Goal: Book appointment/travel/reservation

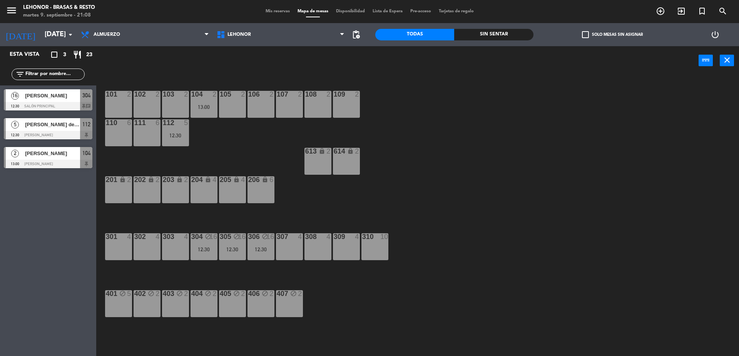
click at [69, 125] on span "[PERSON_NAME] del [PERSON_NAME]" at bounding box center [52, 125] width 55 height 8
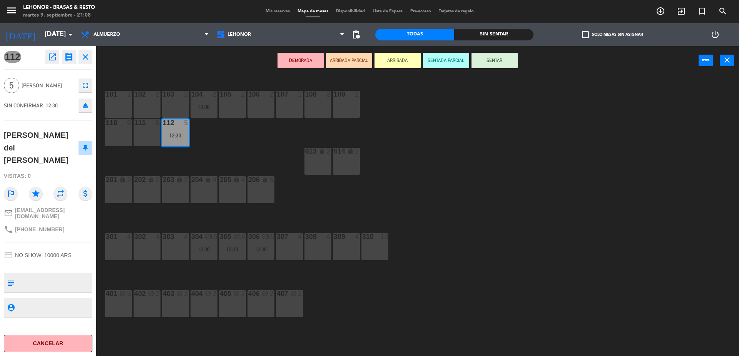
click at [158, 54] on div "DEMORADA ARRIBADA PARCIAL ARRIBADA SENTADA PARCIAL SENTAR power_input close" at bounding box center [397, 60] width 603 height 29
click at [86, 58] on icon "close" at bounding box center [85, 56] width 9 height 9
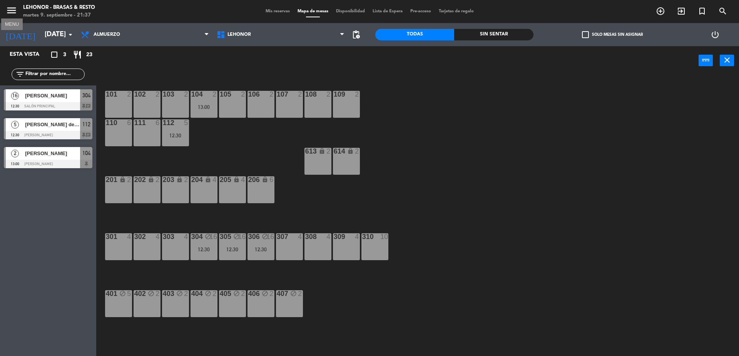
click at [13, 11] on icon "menu" at bounding box center [12, 11] width 12 height 12
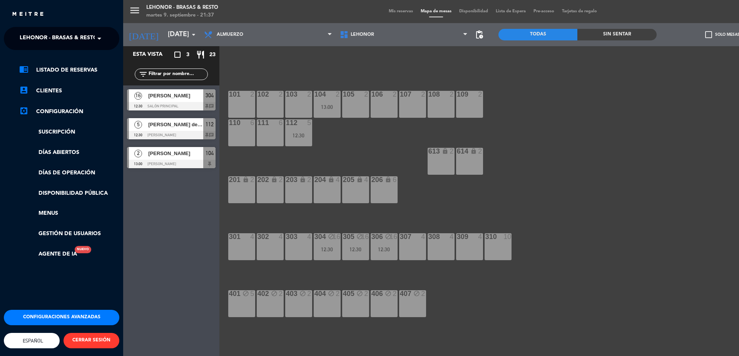
click at [13, 11] on div "close" at bounding box center [65, 15] width 106 height 10
click at [174, 37] on div "menu [PERSON_NAME] - Brasas & Resto [DATE] 9. septiembre - 21:37 Mis reservas M…" at bounding box center [492, 178] width 739 height 356
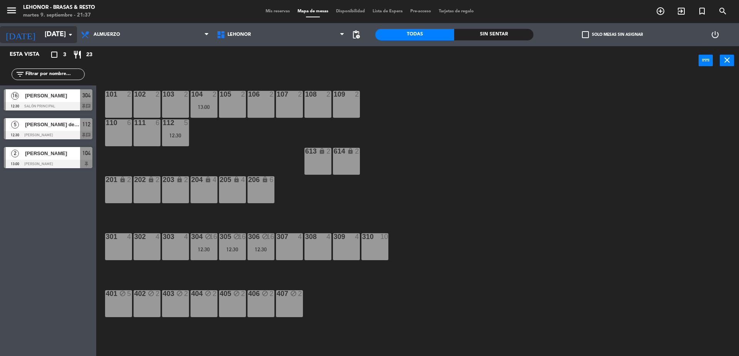
click at [54, 30] on input "[DATE]" at bounding box center [85, 34] width 89 height 15
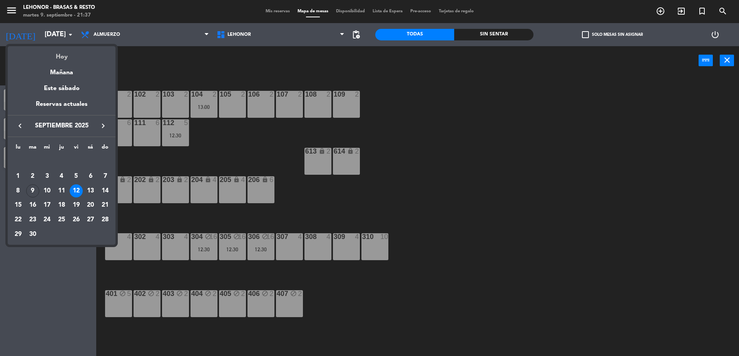
click at [74, 58] on div "Hoy" at bounding box center [62, 54] width 108 height 16
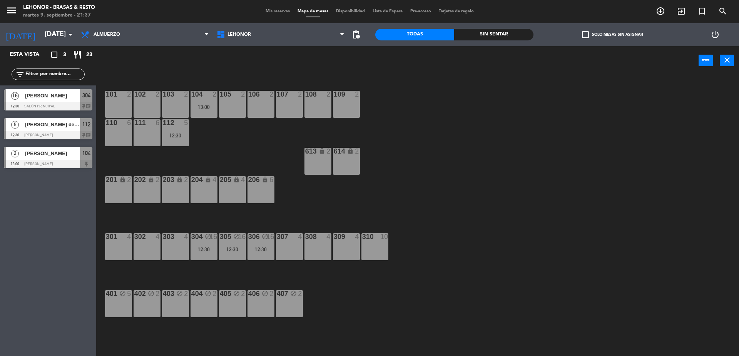
type input "[DATE]"
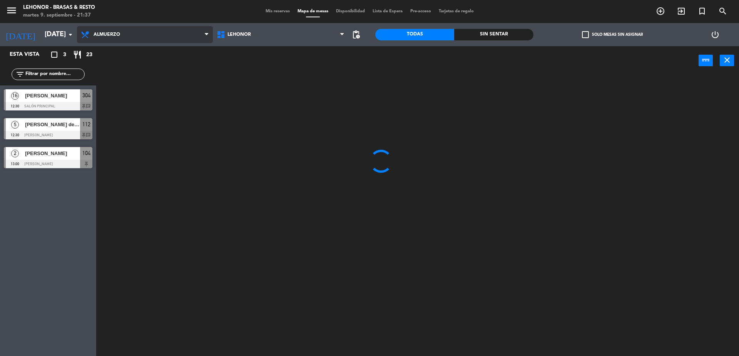
click at [137, 33] on span "Almuerzo" at bounding box center [145, 34] width 136 height 17
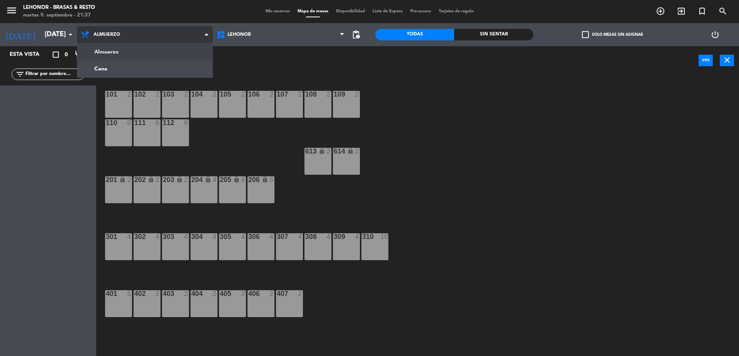
click at [122, 55] on ng-component "menu [PERSON_NAME] - Brasas & Resto [DATE] 9. septiembre - 21:37 Mis reservas M…" at bounding box center [369, 179] width 739 height 358
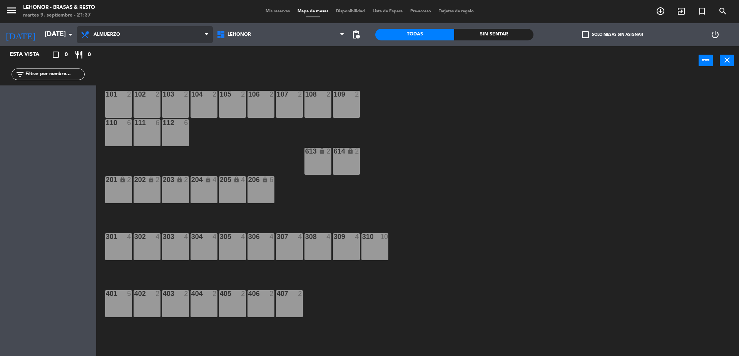
click at [128, 35] on span "Almuerzo" at bounding box center [145, 34] width 136 height 17
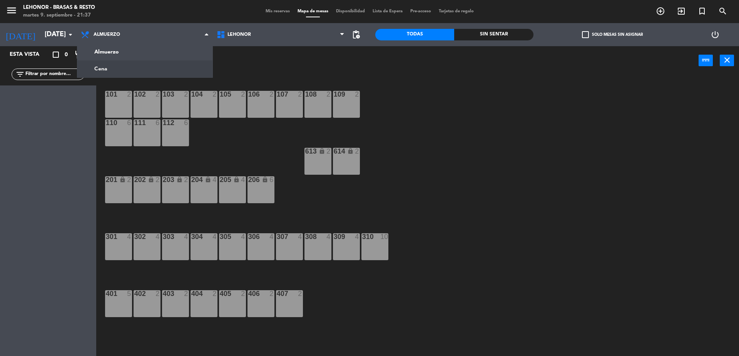
click at [128, 63] on ng-component "menu [PERSON_NAME] - Brasas & Resto [DATE] 9. septiembre - 21:37 Mis reservas M…" at bounding box center [369, 179] width 739 height 358
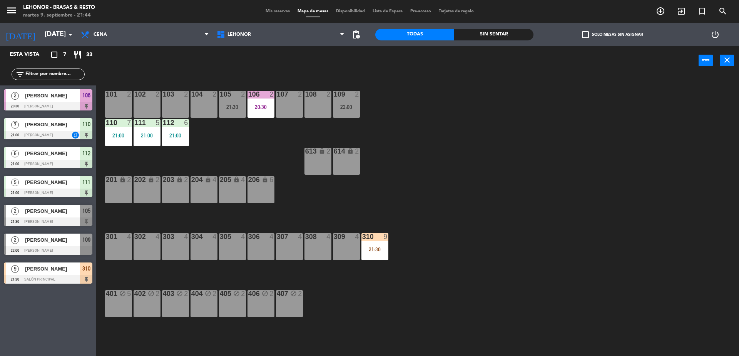
click at [142, 74] on div "power_input close" at bounding box center [397, 60] width 603 height 29
